Goal: Information Seeking & Learning: Learn about a topic

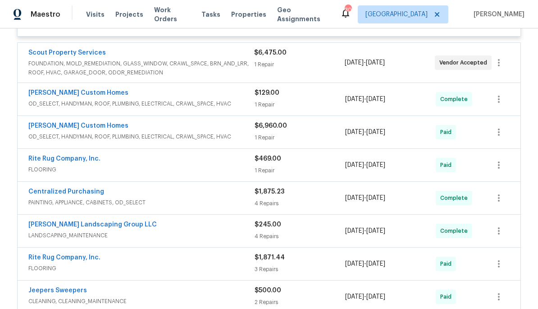
scroll to position [5944, 0]
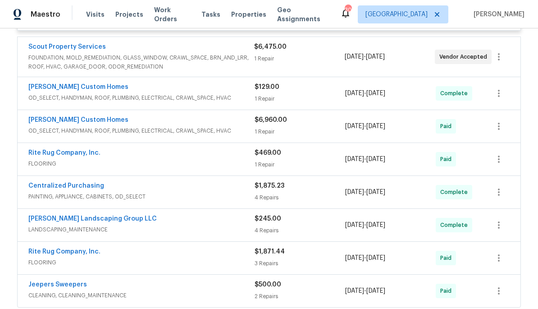
click at [224, 135] on span "OD_SELECT, HANDYMAN, ROOF, PLUMBING, ELECTRICAL, CRAWL_SPACE, HVAC" at bounding box center [141, 130] width 226 height 9
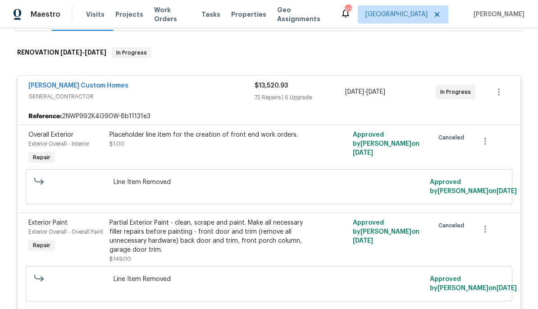
scroll to position [122, 0]
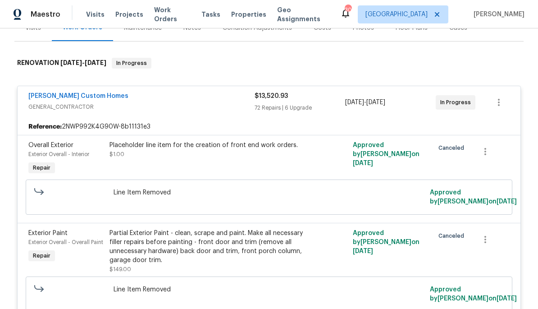
click at [227, 107] on span "GENERAL_CONTRACTOR" at bounding box center [141, 106] width 226 height 9
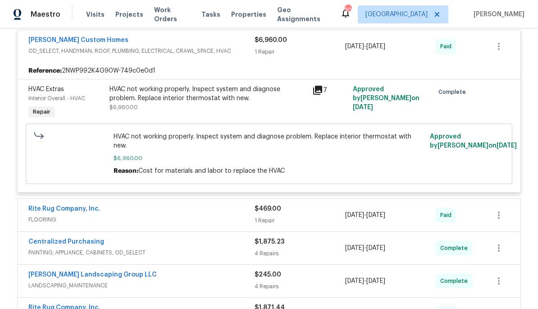
scroll to position [286, 0]
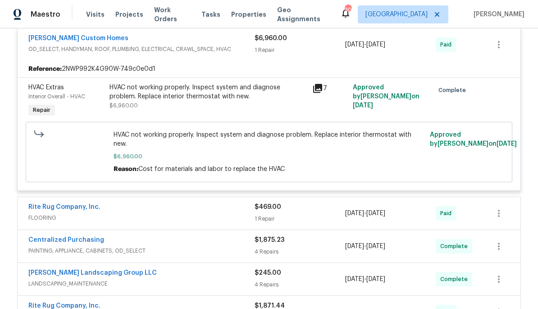
click at [231, 103] on div "HVAC not working properly. Inspect system and diagnose problem. Replace interio…" at bounding box center [209, 96] width 198 height 27
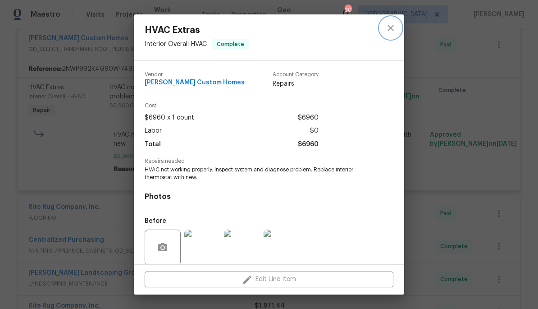
click at [395, 19] on button "close" at bounding box center [391, 28] width 22 height 22
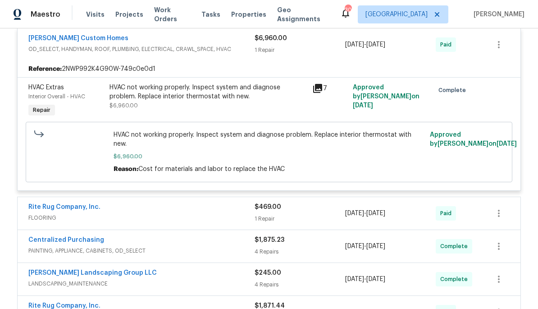
click at [239, 53] on span "OD_SELECT, HANDYMAN, ROOF, PLUMBING, ELECTRICAL, CRAWL_SPACE, HVAC" at bounding box center [141, 49] width 226 height 9
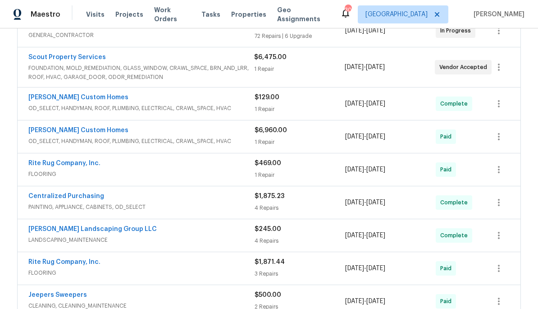
scroll to position [185, 0]
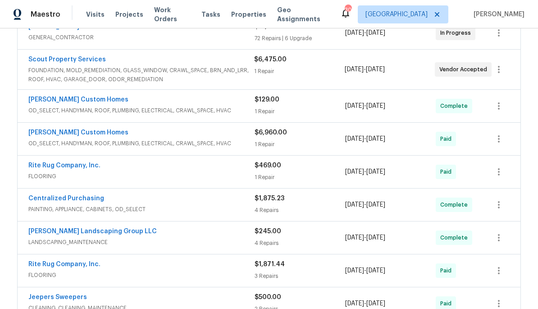
click at [216, 67] on span "FOUNDATION, MOLD_REMEDIATION, GLASS_WINDOW, CRAWL_SPACE, BRN_AND_LRR, ROOF, HVA…" at bounding box center [141, 75] width 226 height 18
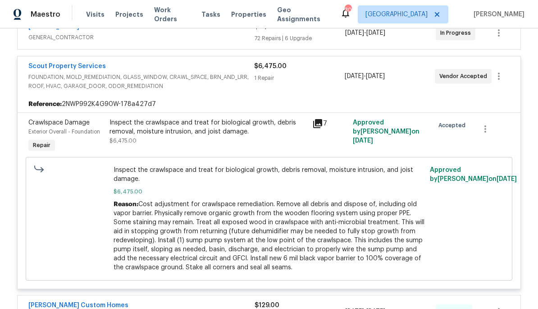
click at [320, 119] on icon at bounding box center [317, 123] width 11 height 11
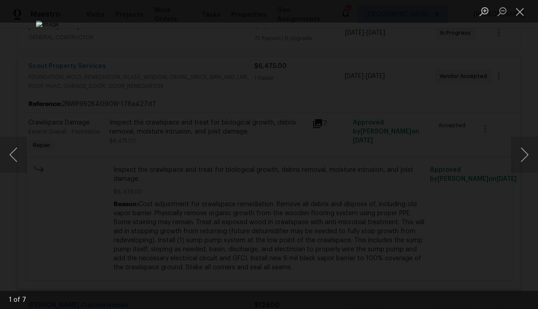
click at [526, 160] on button "Next image" at bounding box center [524, 155] width 27 height 36
click at [523, 163] on button "Next image" at bounding box center [524, 155] width 27 height 36
click at [524, 155] on button "Next image" at bounding box center [524, 155] width 27 height 36
click at [524, 160] on button "Next image" at bounding box center [524, 155] width 27 height 36
click at [520, 160] on button "Next image" at bounding box center [524, 155] width 27 height 36
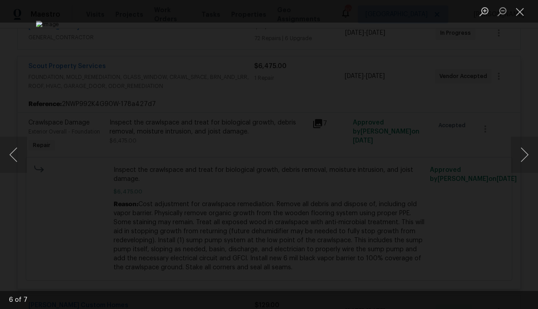
click at [521, 157] on button "Next image" at bounding box center [524, 155] width 27 height 36
click at [523, 158] on button "Next image" at bounding box center [524, 155] width 27 height 36
click at [521, 156] on button "Next image" at bounding box center [524, 155] width 27 height 36
click at [527, 156] on button "Next image" at bounding box center [524, 155] width 27 height 36
click at [524, 161] on button "Next image" at bounding box center [524, 155] width 27 height 36
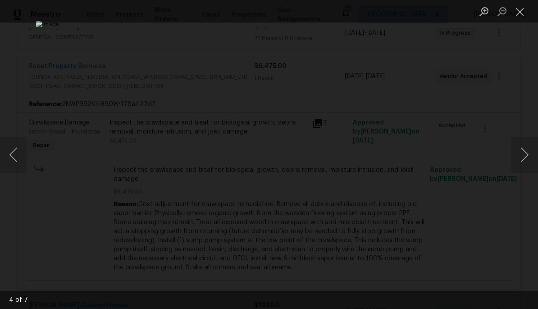
click at [524, 161] on button "Next image" at bounding box center [524, 155] width 27 height 36
click at [524, 19] on button "Close lightbox" at bounding box center [520, 12] width 18 height 16
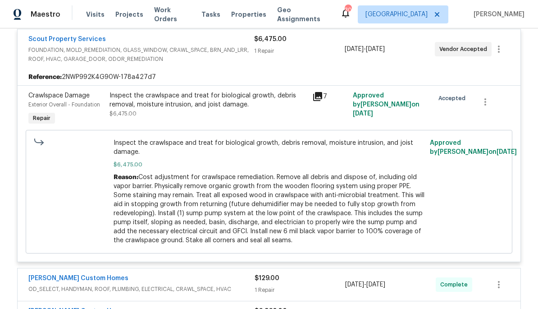
scroll to position [177, 0]
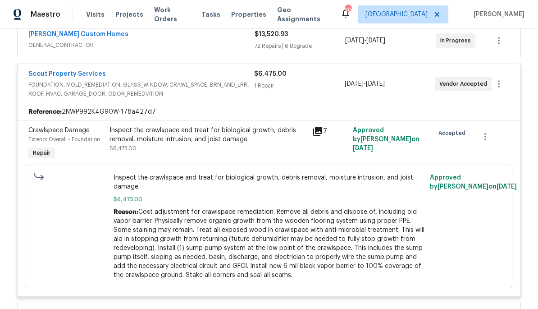
click at [251, 152] on div "Inspect the crawlspace and treat for biological growth, debris removal, moistur…" at bounding box center [209, 139] width 198 height 27
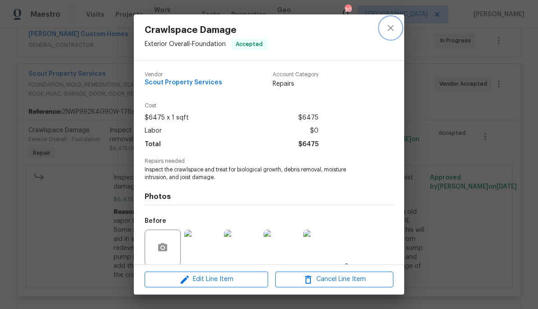
click at [387, 31] on icon "close" at bounding box center [391, 28] width 11 height 11
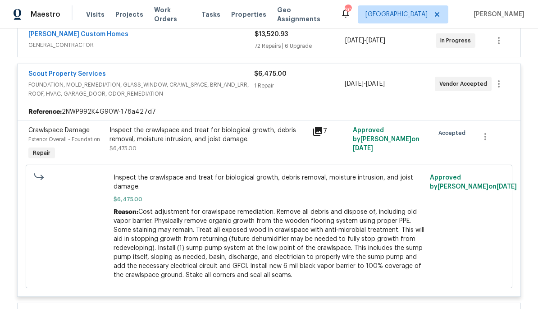
click at [97, 151] on div "Crawlspace Damage Exterior Overall - Foundation Repair" at bounding box center [66, 143] width 81 height 41
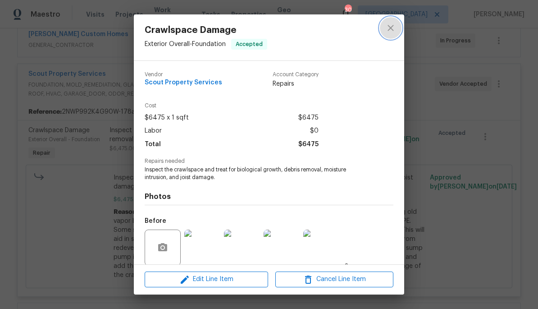
click at [393, 29] on icon "close" at bounding box center [391, 28] width 11 height 11
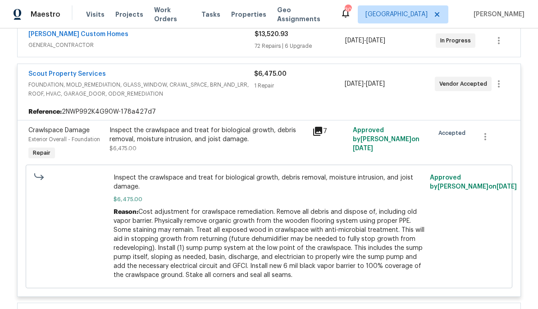
click at [292, 150] on div "Inspect the crawlspace and treat for biological growth, debris removal, moistur…" at bounding box center [209, 139] width 198 height 27
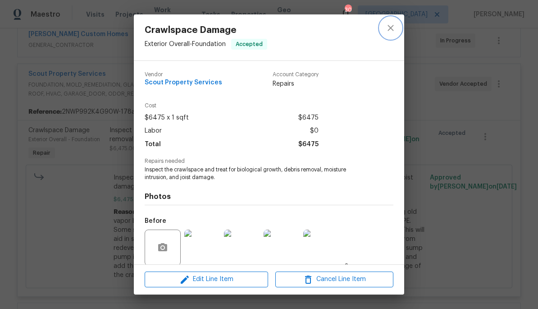
click at [400, 27] on button "close" at bounding box center [391, 28] width 22 height 22
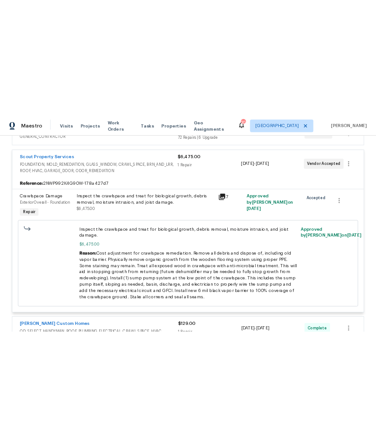
scroll to position [192, 0]
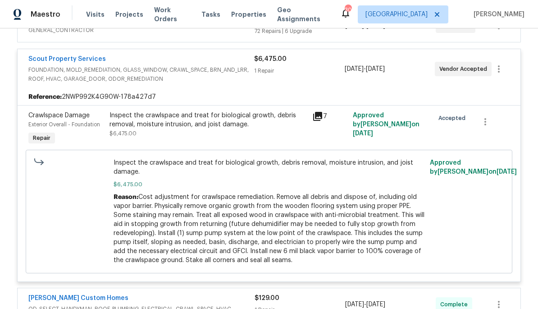
click at [211, 83] on span "FOUNDATION, MOLD_REMEDIATION, GLASS_WINDOW, CRAWL_SPACE, BRN_AND_LRR, ROOF, HVA…" at bounding box center [141, 74] width 226 height 18
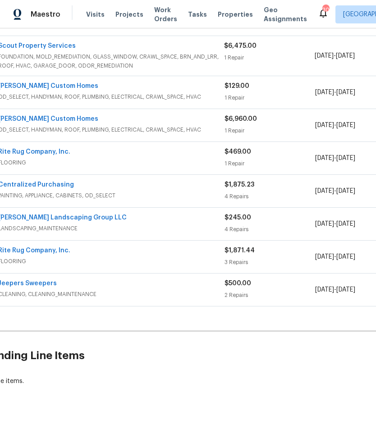
scroll to position [198, 16]
